Goal: Information Seeking & Learning: Find specific page/section

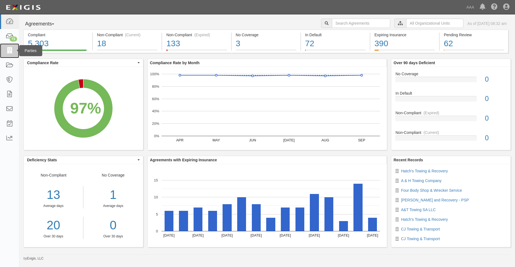
click at [6, 52] on icon at bounding box center [10, 51] width 8 height 6
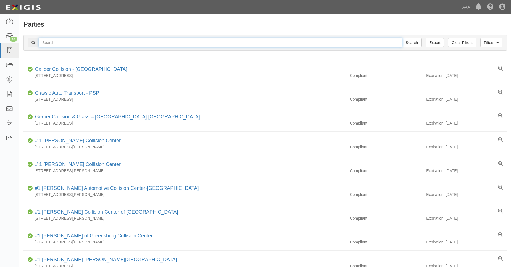
click at [49, 41] on input "text" at bounding box center [221, 42] width 364 height 9
type input "31871"
click at [402, 38] on input "Search" at bounding box center [411, 42] width 19 height 9
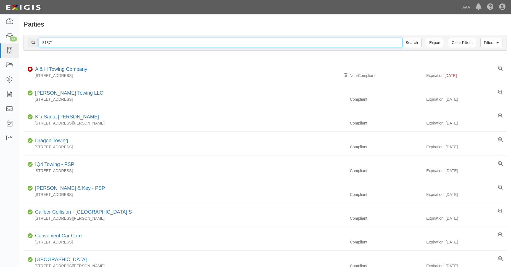
drag, startPoint x: 47, startPoint y: 42, endPoint x: 61, endPoint y: 43, distance: 13.5
click at [61, 43] on input "31871" at bounding box center [221, 42] width 364 height 9
type input "31707"
click at [402, 38] on input "Search" at bounding box center [411, 42] width 19 height 9
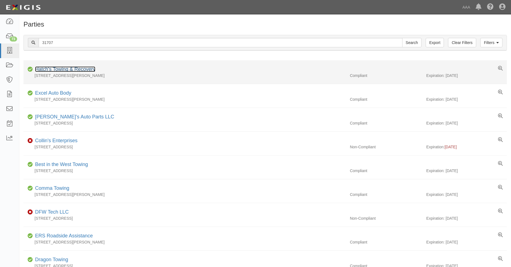
click at [61, 67] on link "Hatch's Towing & Recovery" at bounding box center [65, 69] width 60 height 6
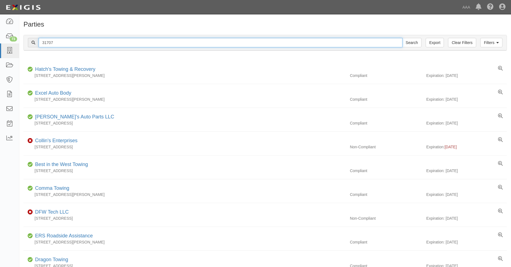
drag, startPoint x: 49, startPoint y: 44, endPoint x: 59, endPoint y: 45, distance: 10.8
click at [59, 45] on input "31707" at bounding box center [221, 42] width 364 height 9
type input "31744"
click at [402, 38] on input "Search" at bounding box center [411, 42] width 19 height 9
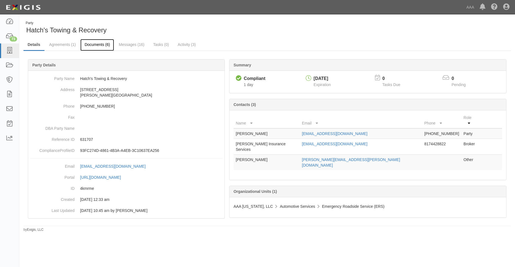
click at [90, 47] on link "Documents (6)" at bounding box center [97, 45] width 34 height 12
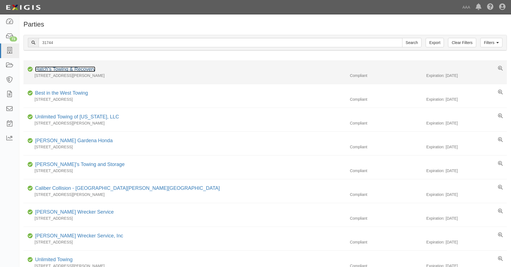
click at [64, 69] on link "Hatch's Towing & Recovery" at bounding box center [65, 69] width 60 height 6
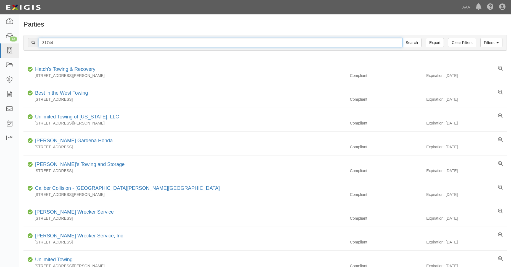
drag, startPoint x: 49, startPoint y: 43, endPoint x: 52, endPoint y: 43, distance: 3.9
click at [52, 43] on input "31744" at bounding box center [221, 42] width 364 height 9
type input "31751"
click at [402, 38] on input "Search" at bounding box center [411, 42] width 19 height 9
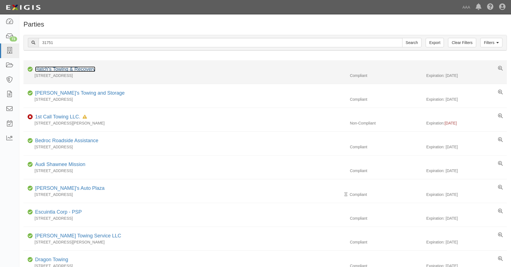
click at [58, 67] on link "Hatch's Towing & Recovery" at bounding box center [65, 69] width 60 height 6
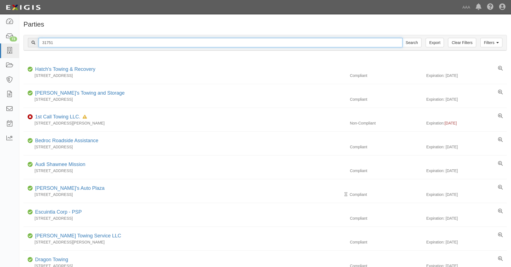
drag, startPoint x: 46, startPoint y: 42, endPoint x: 61, endPoint y: 44, distance: 14.3
click at [61, 44] on input "31751" at bounding box center [221, 42] width 364 height 9
type input "31274"
click at [402, 38] on input "Search" at bounding box center [411, 42] width 19 height 9
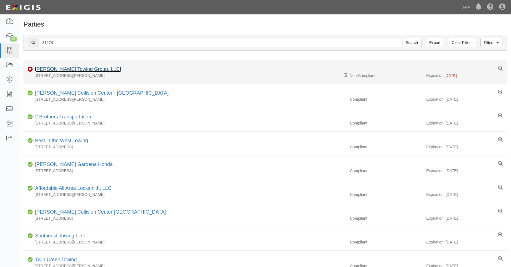
click at [63, 68] on link "[PERSON_NAME] Towing Group, LLC." at bounding box center [78, 69] width 86 height 6
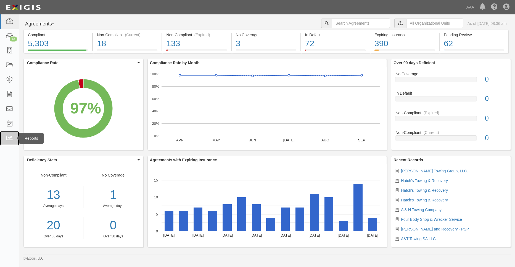
click at [8, 141] on icon at bounding box center [10, 138] width 8 height 6
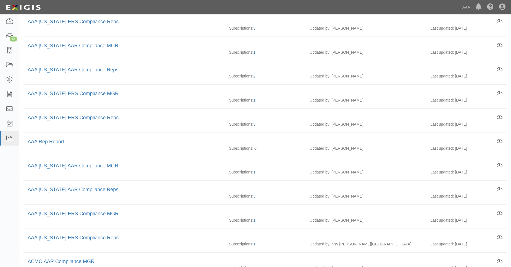
scroll to position [221, 0]
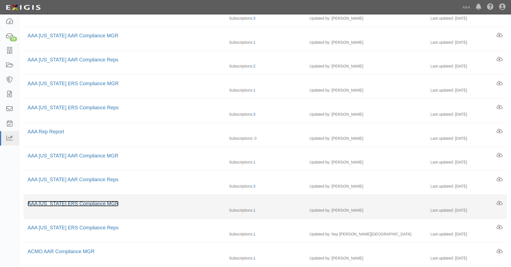
click at [88, 205] on link "AAA [US_STATE] ERS Compliance MGR" at bounding box center [73, 204] width 91 height 6
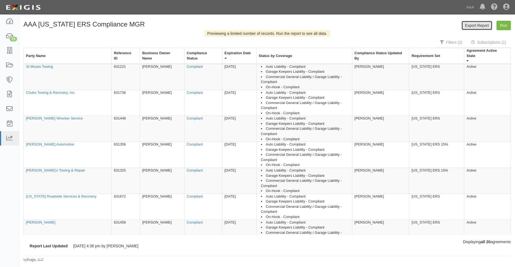
click at [487, 29] on link "Export Report" at bounding box center [477, 25] width 31 height 9
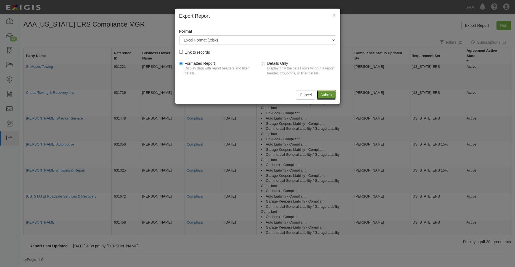
click at [332, 96] on input "Submit" at bounding box center [326, 94] width 19 height 9
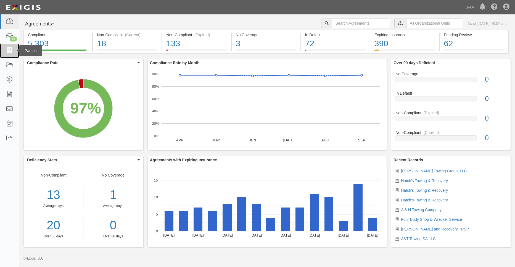
click at [13, 52] on icon at bounding box center [10, 51] width 8 height 6
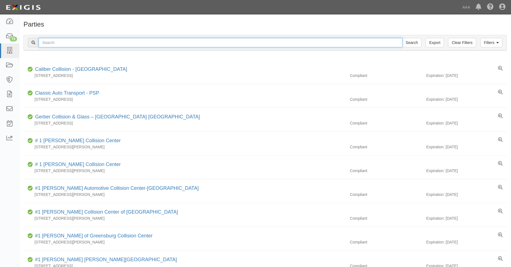
click at [55, 43] on input "text" at bounding box center [221, 42] width 364 height 9
type input "31871"
click at [402, 38] on input "Search" at bounding box center [411, 42] width 19 height 9
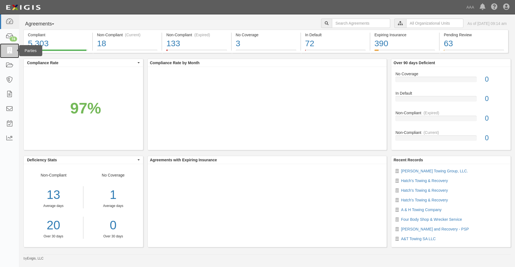
click at [9, 48] on icon at bounding box center [10, 51] width 8 height 6
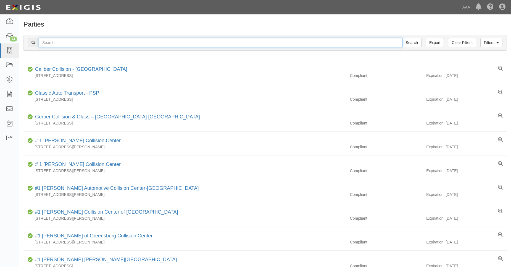
click at [49, 41] on input "text" at bounding box center [221, 42] width 364 height 9
type input "31850"
click at [402, 38] on input "Search" at bounding box center [411, 42] width 19 height 9
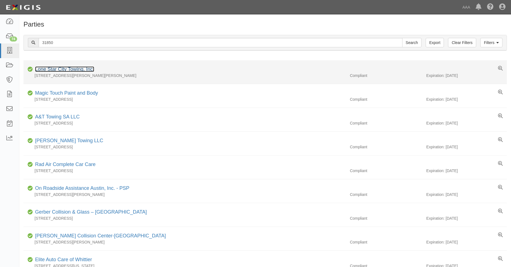
click at [56, 68] on link "Lone Star City Towing, Inc." at bounding box center [64, 69] width 59 height 6
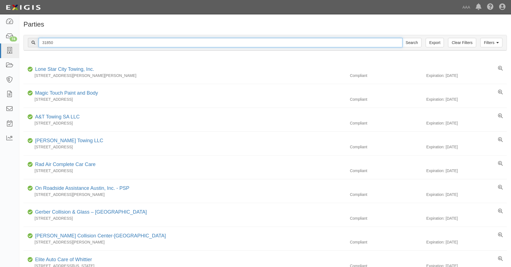
drag, startPoint x: 45, startPoint y: 41, endPoint x: 60, endPoint y: 42, distance: 15.2
click at [60, 42] on input "31850" at bounding box center [221, 42] width 364 height 9
type input "31431"
click at [402, 38] on input "Search" at bounding box center [411, 42] width 19 height 9
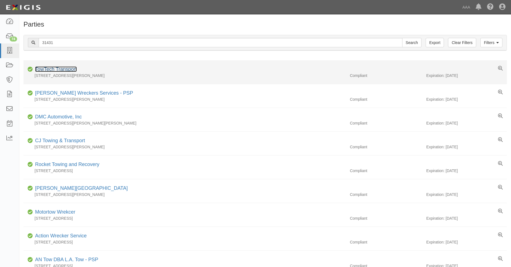
click at [60, 67] on link "TowTech Transport" at bounding box center [56, 69] width 42 height 6
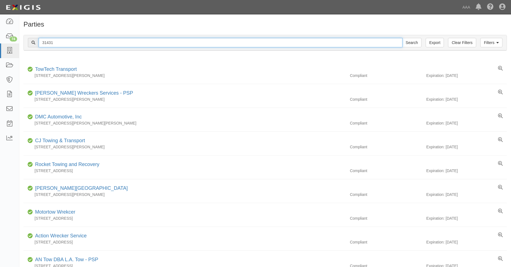
drag, startPoint x: 47, startPoint y: 42, endPoint x: 61, endPoint y: 44, distance: 14.7
click at [61, 44] on input "31431" at bounding box center [221, 42] width 364 height 9
type input "31204"
click at [402, 38] on input "Search" at bounding box center [411, 42] width 19 height 9
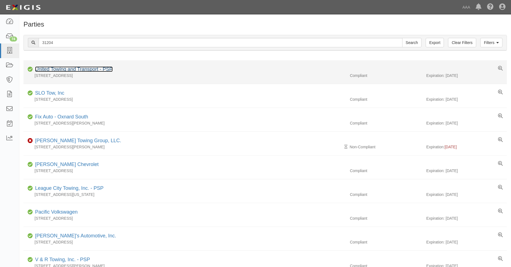
click at [66, 70] on link "United Towing and Transport - PSP" at bounding box center [74, 69] width 78 height 6
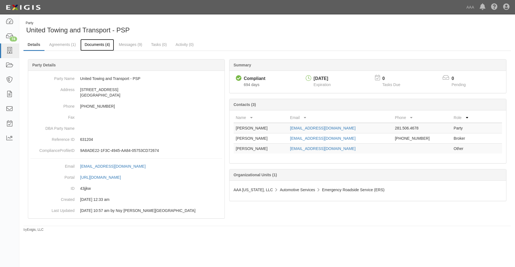
click at [90, 47] on link "Documents (4)" at bounding box center [97, 45] width 34 height 12
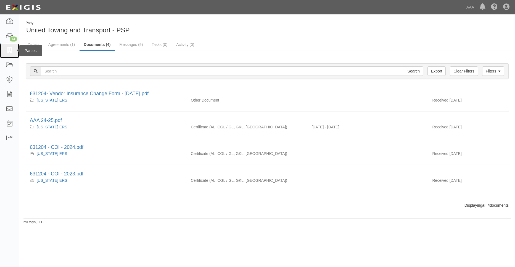
click at [6, 51] on icon at bounding box center [10, 51] width 8 height 6
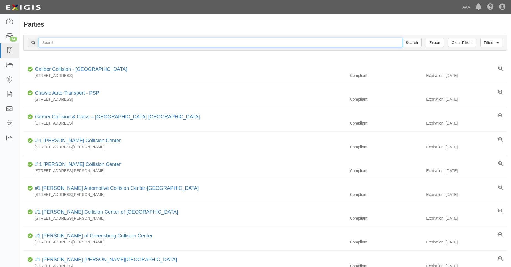
click at [54, 46] on input "text" at bounding box center [221, 42] width 364 height 9
type input "31217"
click at [402, 38] on input "Search" at bounding box center [411, 42] width 19 height 9
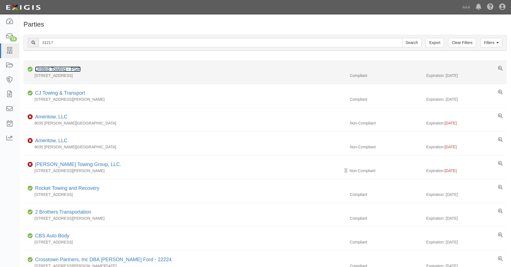
click at [57, 67] on link "United Towing - PSP" at bounding box center [58, 69] width 46 height 6
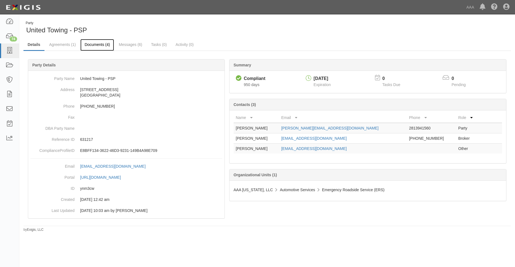
click at [101, 44] on link "Documents (4)" at bounding box center [97, 45] width 34 height 12
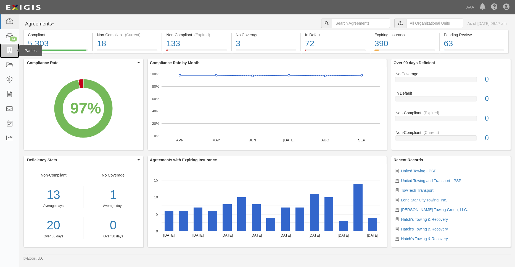
click at [8, 51] on icon at bounding box center [10, 51] width 8 height 6
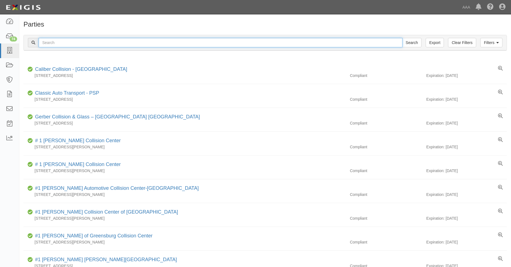
click at [49, 43] on input "text" at bounding box center [221, 42] width 364 height 9
type input "31850"
click at [402, 38] on input "Search" at bounding box center [411, 42] width 19 height 9
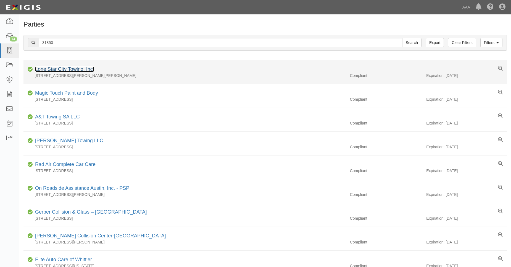
click at [54, 69] on link "Lone Star City Towing, Inc." at bounding box center [64, 69] width 59 height 6
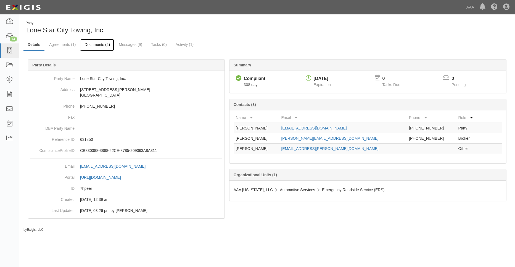
click at [97, 47] on link "Documents (4)" at bounding box center [97, 45] width 34 height 12
